Goal: Information Seeking & Learning: Learn about a topic

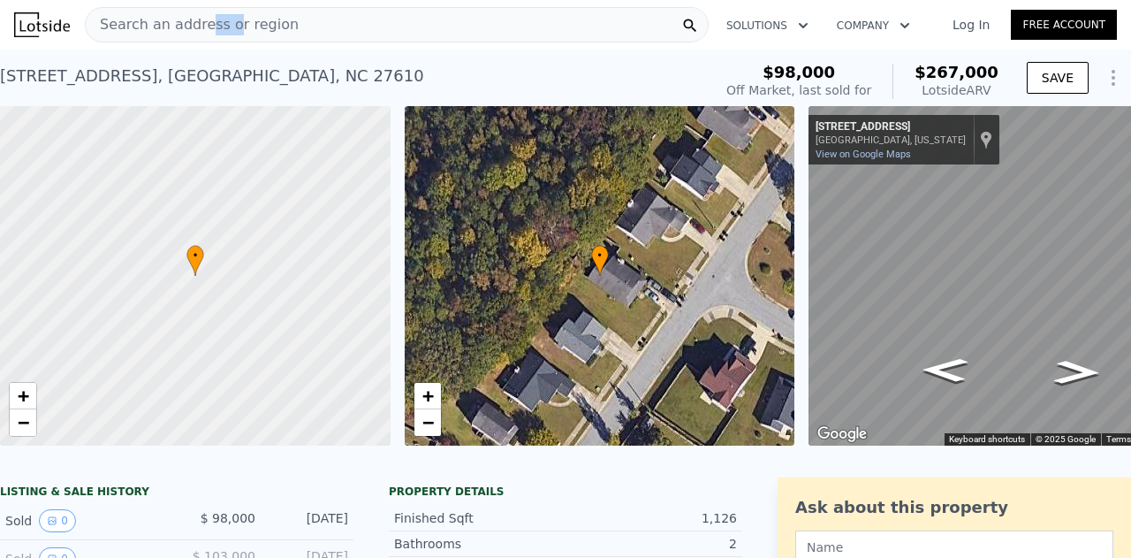
drag, startPoint x: 221, startPoint y: 9, endPoint x: 197, endPoint y: 14, distance: 24.4
click at [197, 14] on div "Search an address or region" at bounding box center [192, 25] width 213 height 34
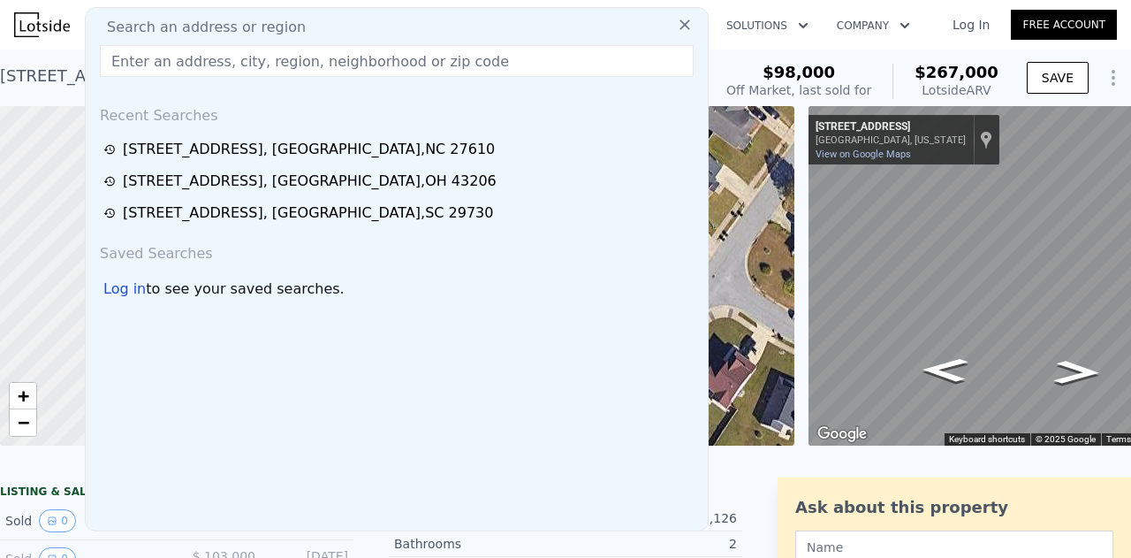
click at [197, 14] on div "Search an address or region Recent Searches [STREET_ADDRESS] [STREET_ADDRESS] […" at bounding box center [397, 269] width 624 height 524
click at [187, 62] on input "text" at bounding box center [397, 61] width 594 height 32
paste input "[STREET_ADDRESS]"
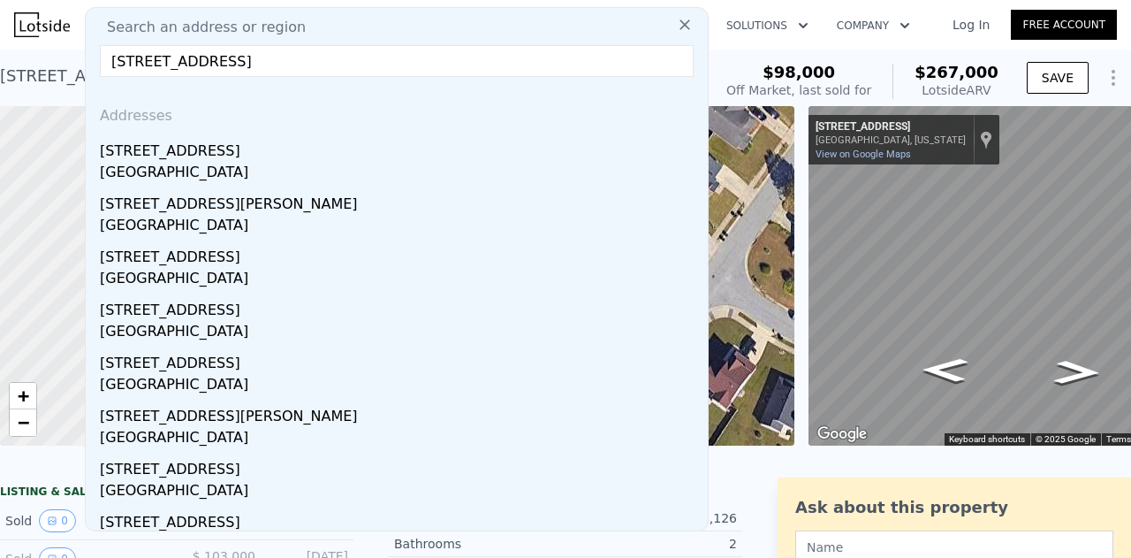
type input "[STREET_ADDRESS]"
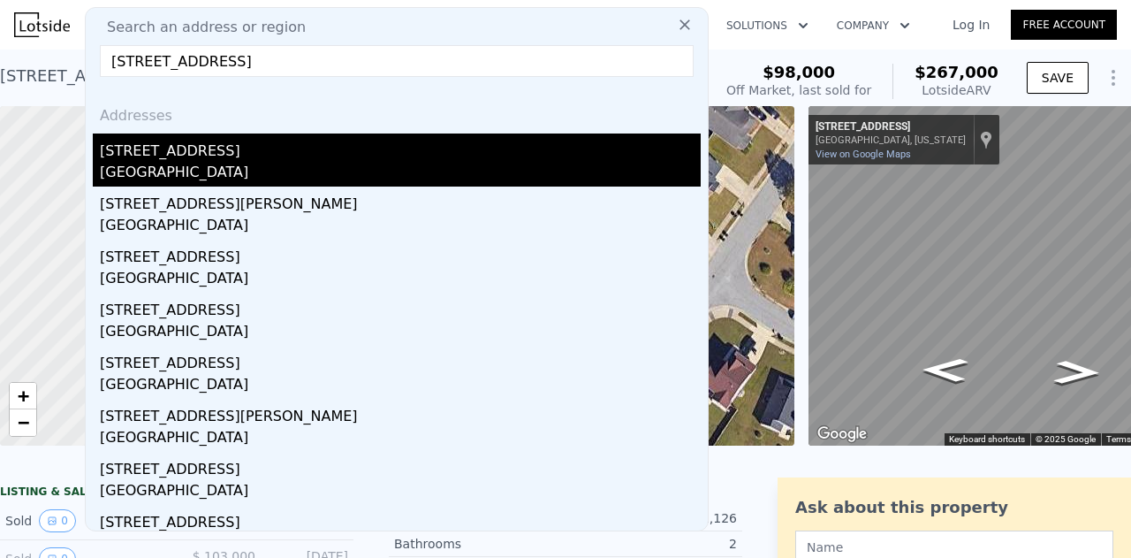
click at [269, 148] on div "[STREET_ADDRESS]" at bounding box center [400, 147] width 601 height 28
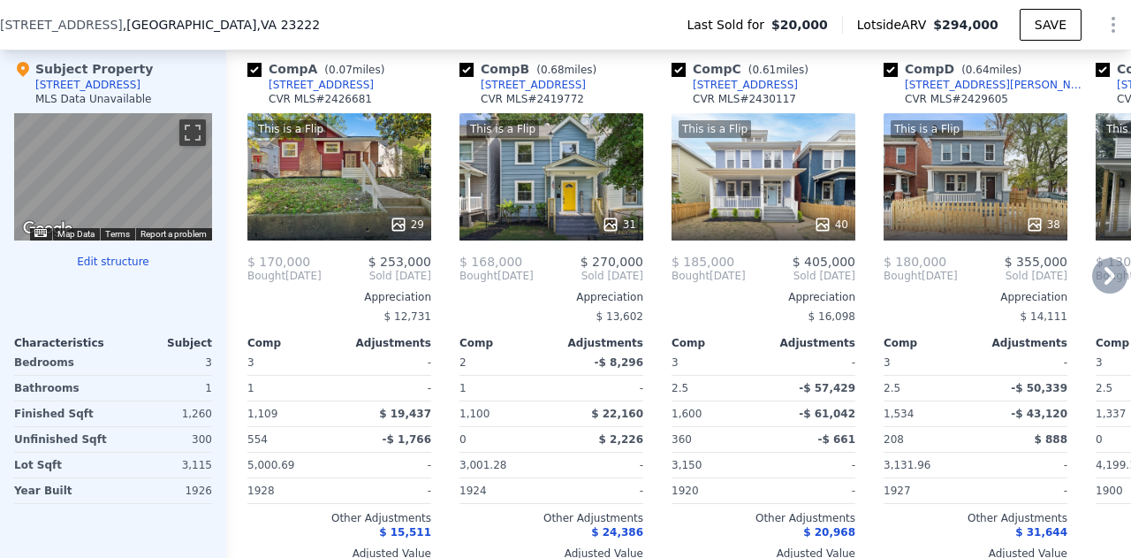
scroll to position [1765, 0]
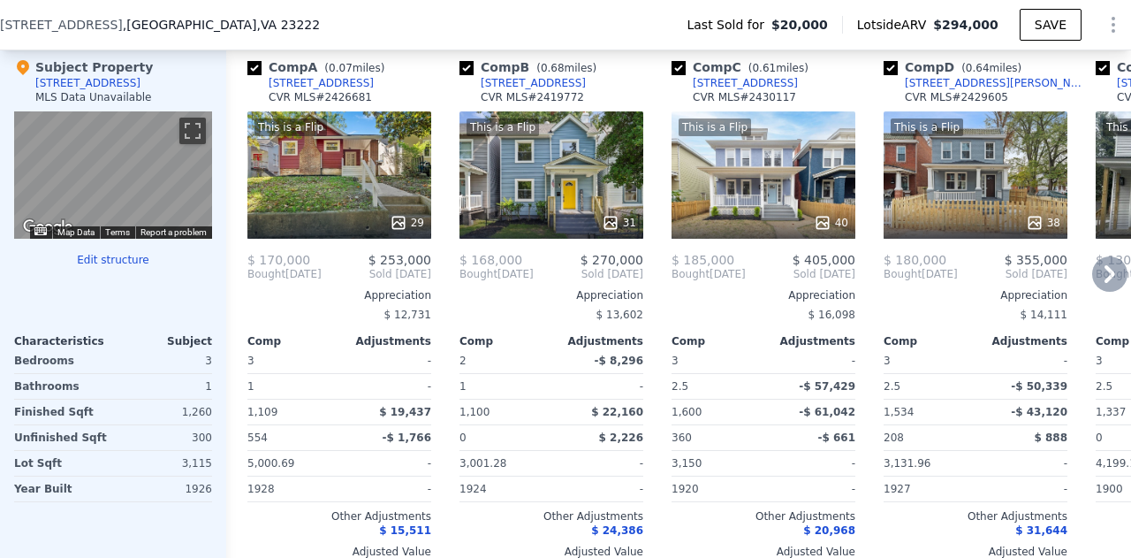
click at [376, 209] on div "This is a Flip 29" at bounding box center [339, 174] width 184 height 127
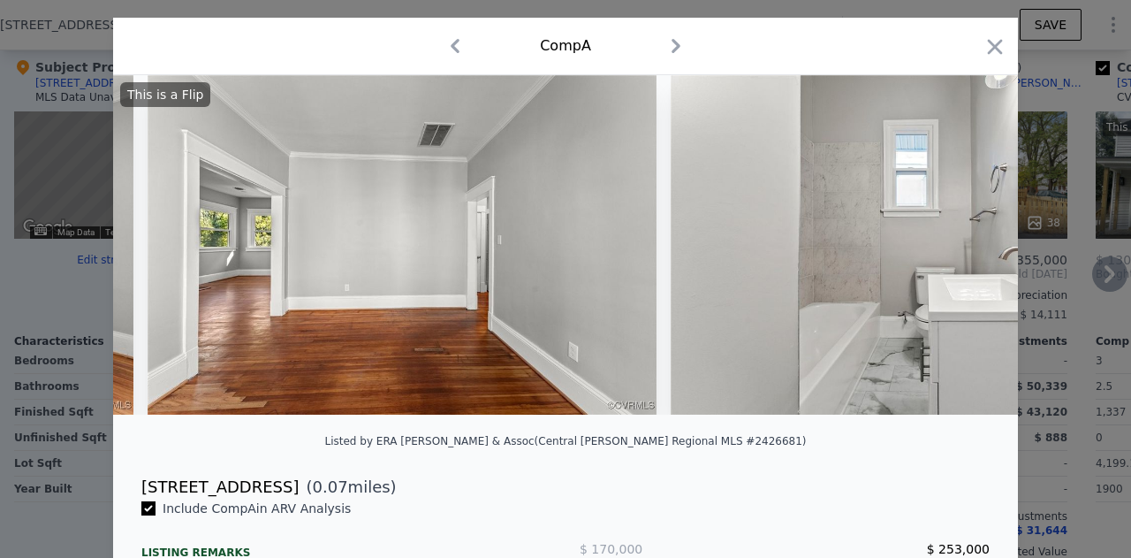
scroll to position [354, 0]
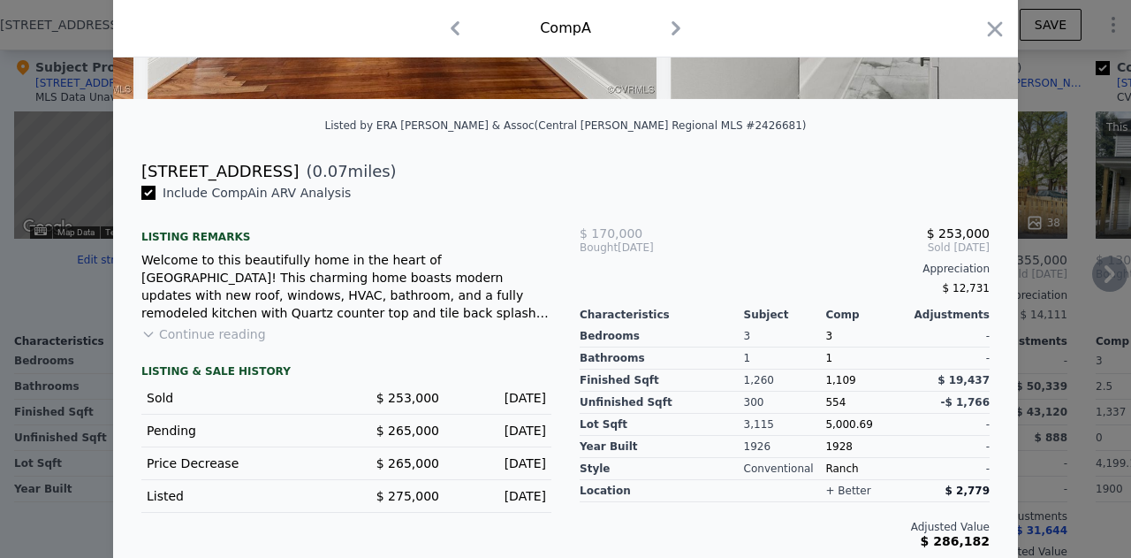
click at [455, 266] on div "Welcome to this beautifully home in the heart of [GEOGRAPHIC_DATA]! This charmi…" at bounding box center [346, 286] width 410 height 71
click at [998, 27] on icon "button" at bounding box center [994, 29] width 25 height 25
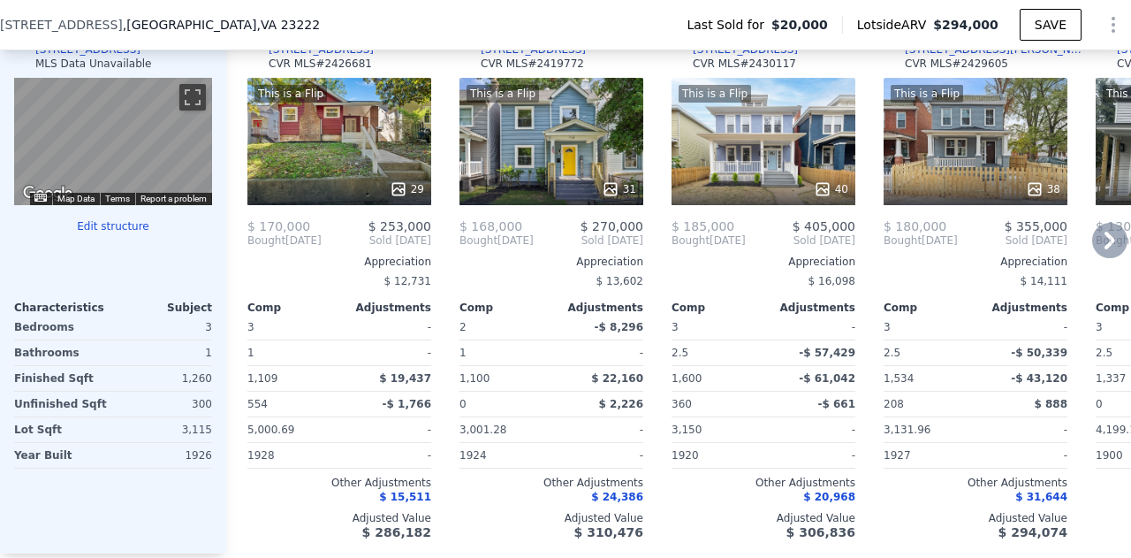
scroll to position [1762, 0]
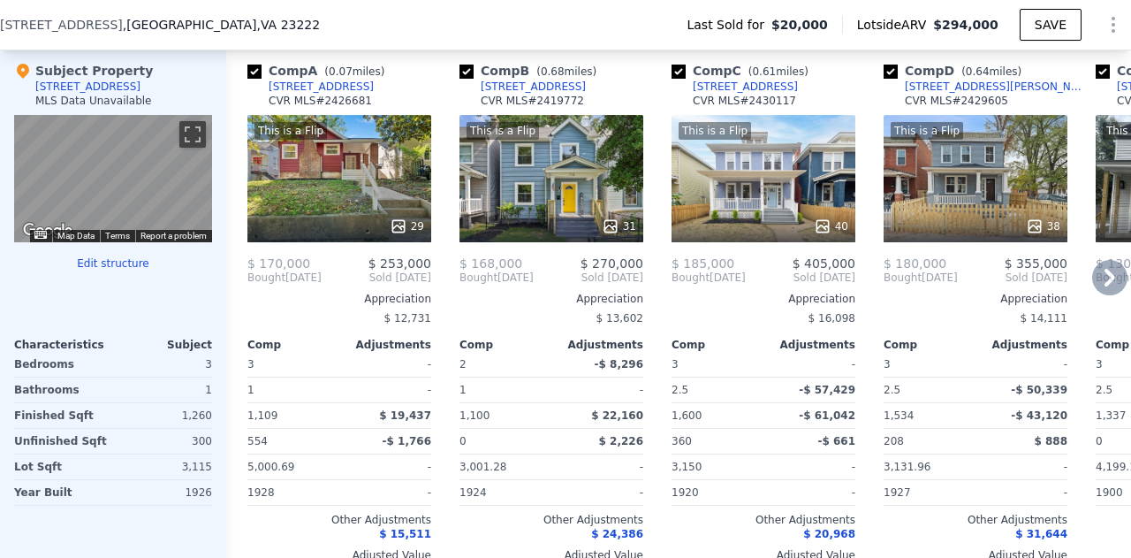
click at [515, 156] on div "This is a Flip 31" at bounding box center [551, 178] width 184 height 127
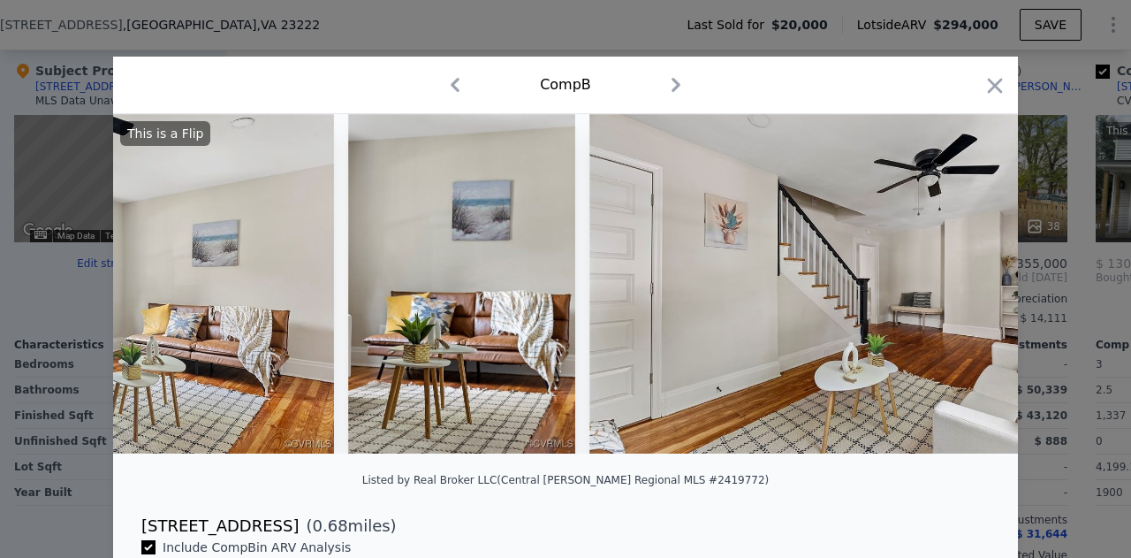
scroll to position [0, 3429]
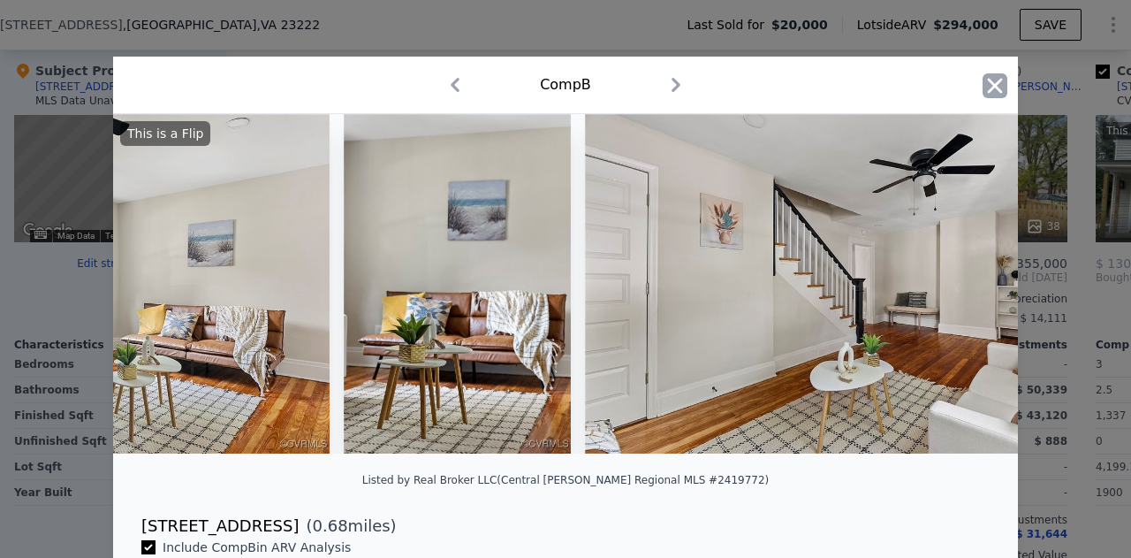
click at [995, 92] on icon "button" at bounding box center [995, 85] width 15 height 15
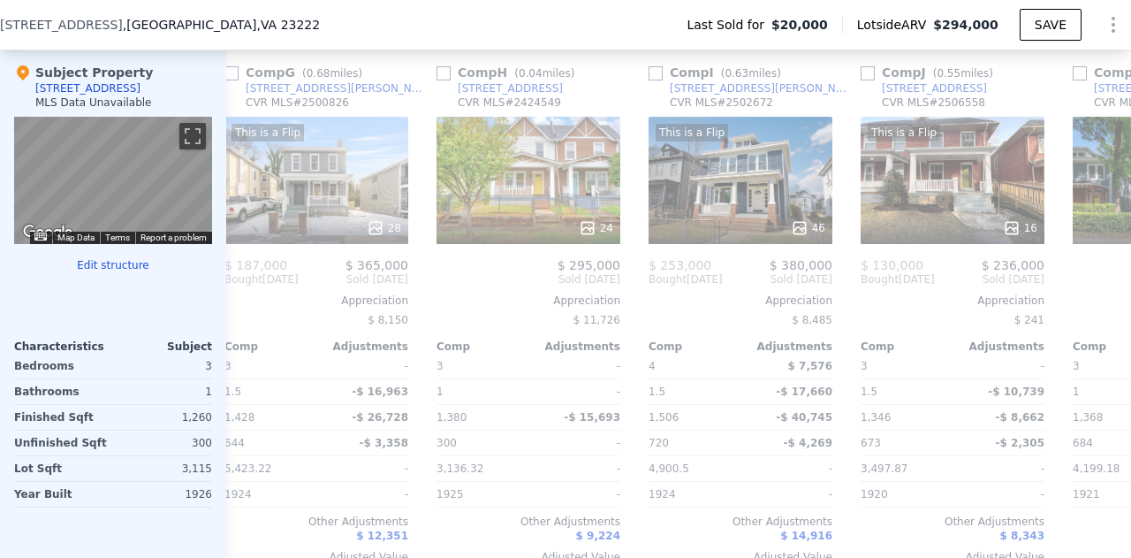
scroll to position [0, 1294]
click at [519, 169] on div "24" at bounding box center [529, 180] width 184 height 127
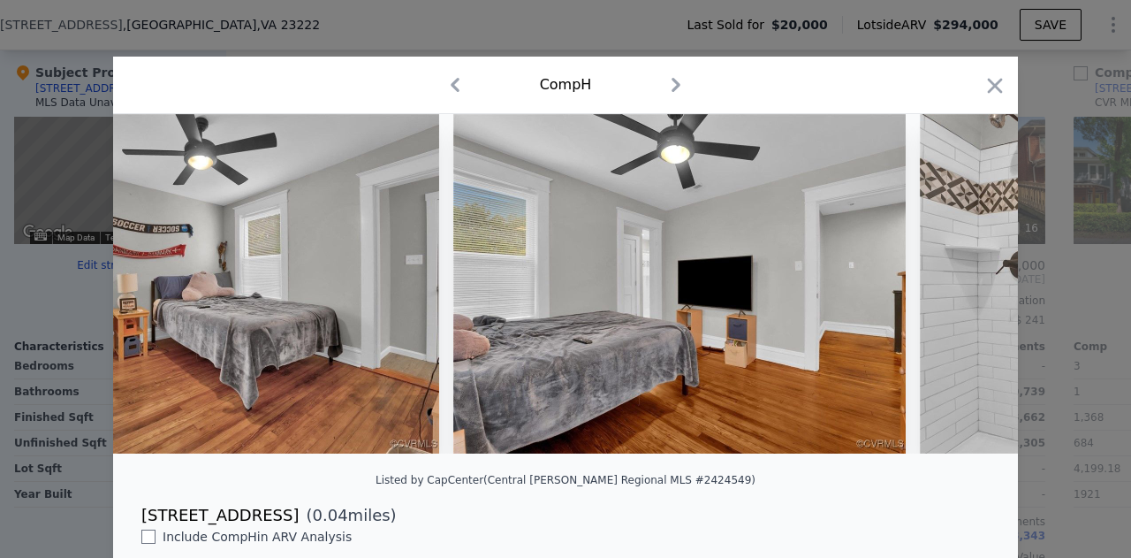
scroll to position [0, 7129]
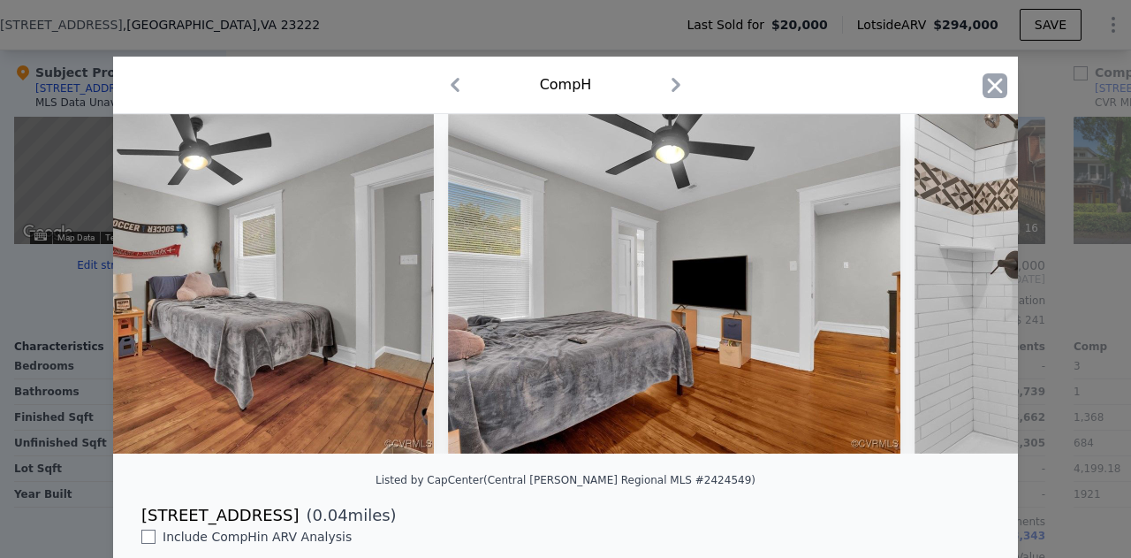
click at [988, 84] on icon "button" at bounding box center [995, 85] width 15 height 15
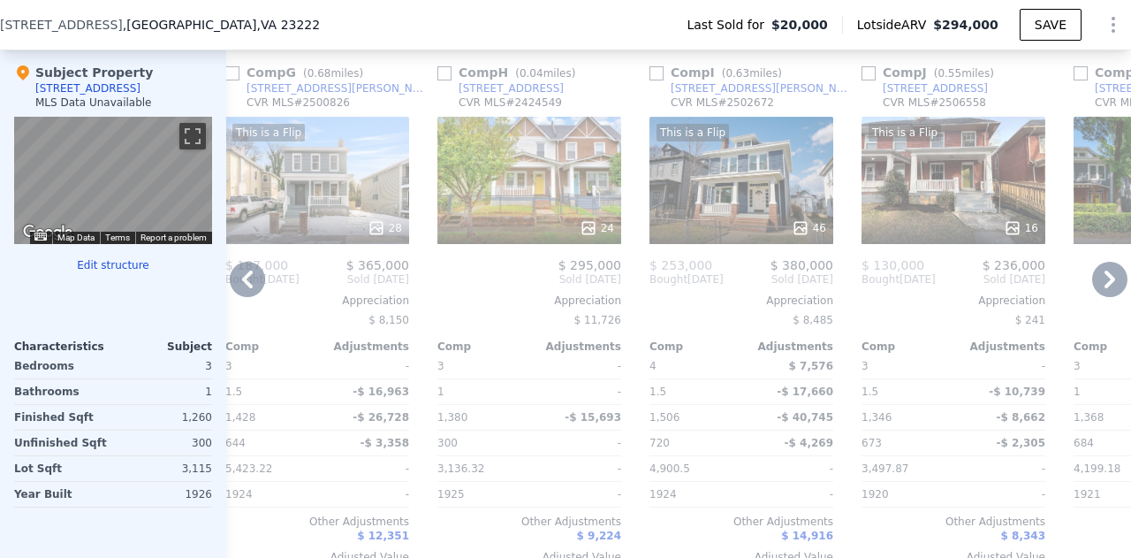
click at [514, 223] on div at bounding box center [529, 228] width 184 height 32
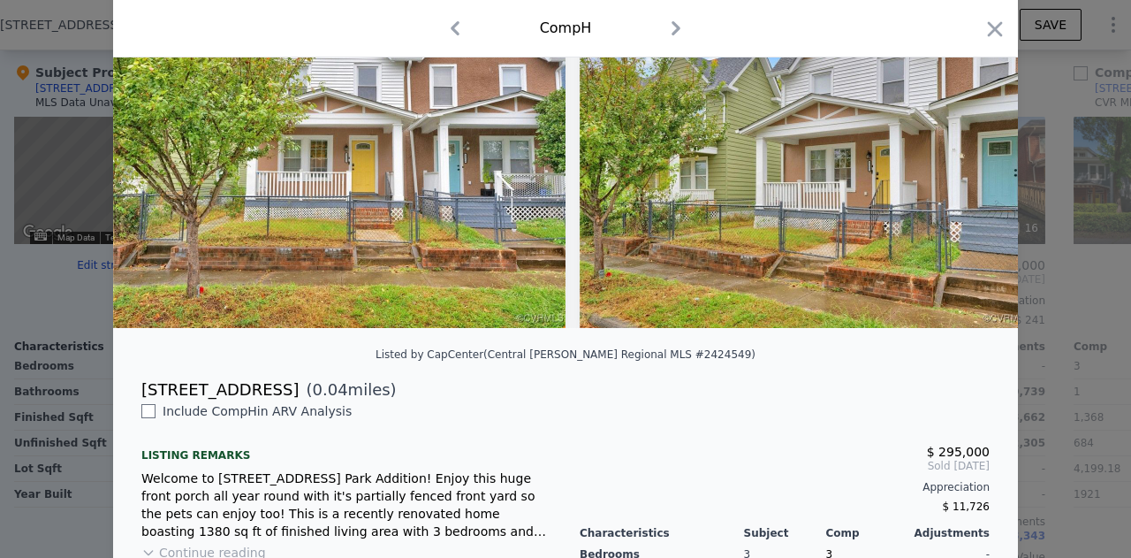
scroll to position [126, 0]
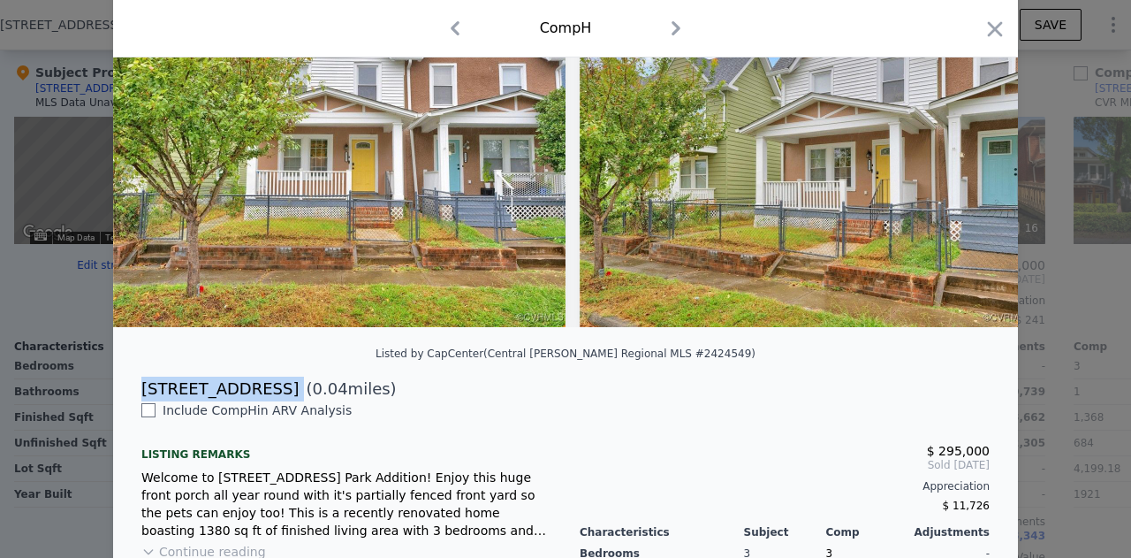
drag, startPoint x: 231, startPoint y: 406, endPoint x: 118, endPoint y: 398, distance: 112.6
click at [118, 398] on div "[STREET_ADDRESS] ( 0.04 miles)" at bounding box center [565, 388] width 905 height 25
copy div "[STREET_ADDRESS]"
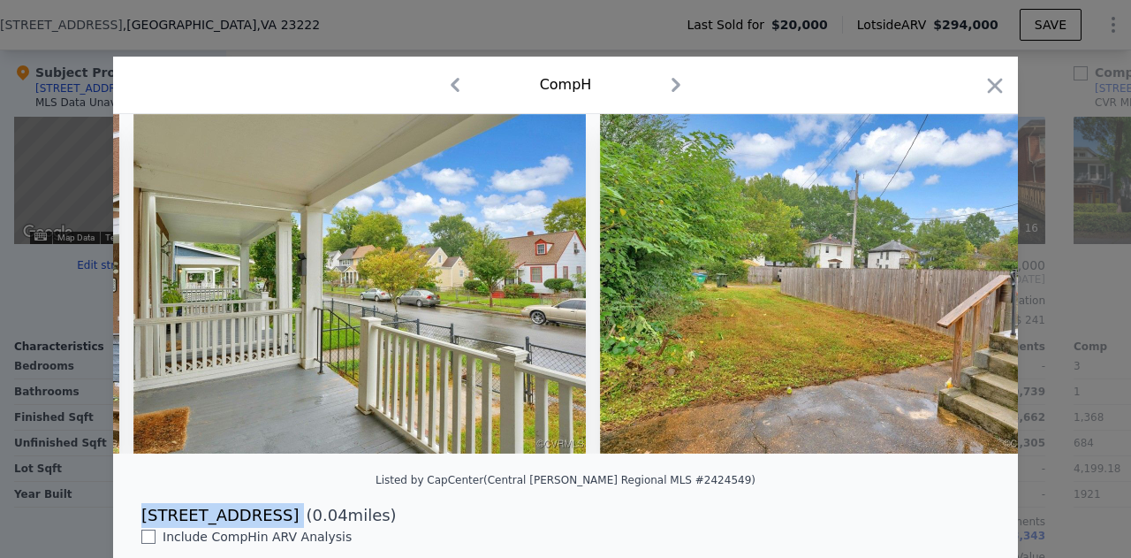
scroll to position [0, 914]
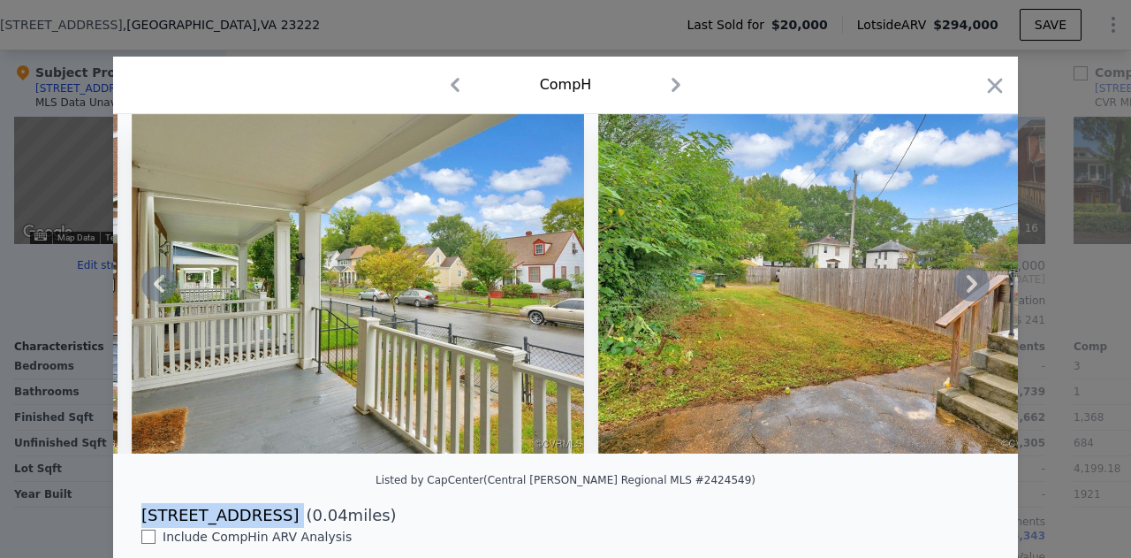
click at [436, 238] on img at bounding box center [358, 283] width 452 height 339
click at [988, 82] on icon "button" at bounding box center [995, 85] width 15 height 15
